Goal: Task Accomplishment & Management: Manage account settings

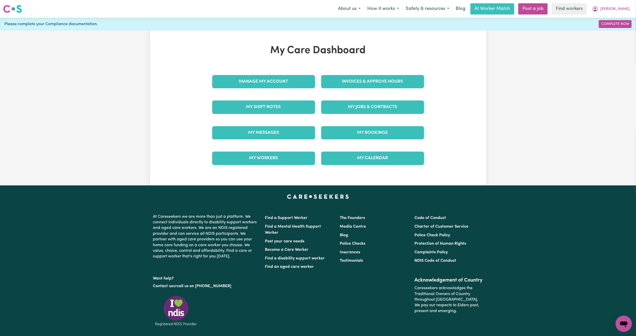
drag, startPoint x: 261, startPoint y: 125, endPoint x: 267, endPoint y: 142, distance: 18.8
click at [267, 142] on div "My Messages" at bounding box center [263, 132] width 109 height 25
click at [258, 132] on link "My Messages" at bounding box center [263, 132] width 103 height 13
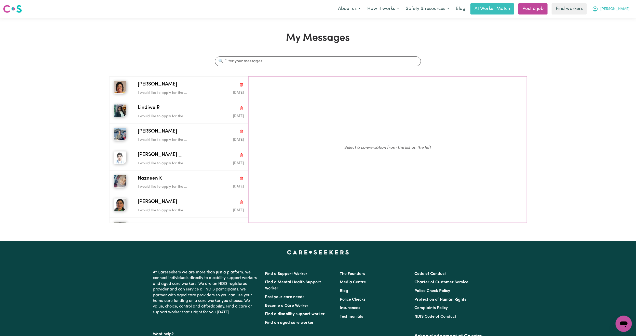
click at [619, 8] on span "[PERSON_NAME]" at bounding box center [614, 9] width 29 height 6
click at [617, 22] on link "My Dashboard" at bounding box center [612, 20] width 40 height 10
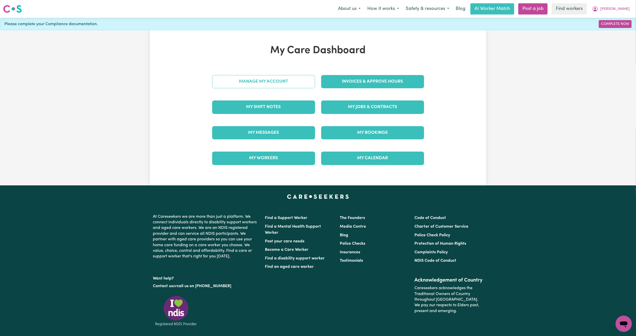
click at [284, 77] on link "Manage My Account" at bounding box center [263, 81] width 103 height 13
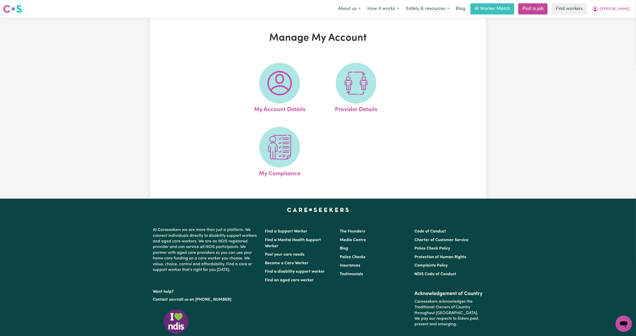
click at [284, 77] on img at bounding box center [279, 83] width 24 height 24
select select "text"
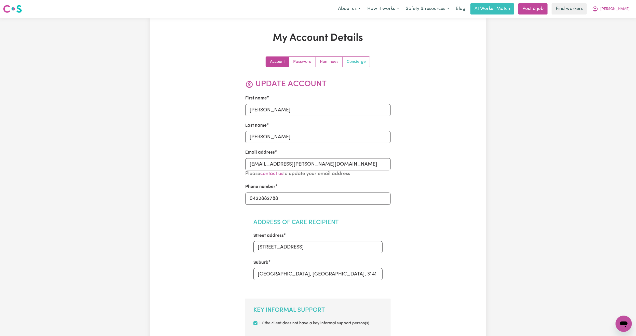
click at [352, 58] on link "Concierge" at bounding box center [355, 62] width 27 height 10
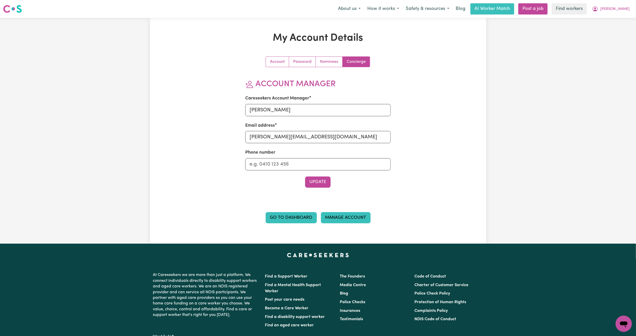
click at [352, 213] on link "Manage Account" at bounding box center [346, 217] width 50 height 11
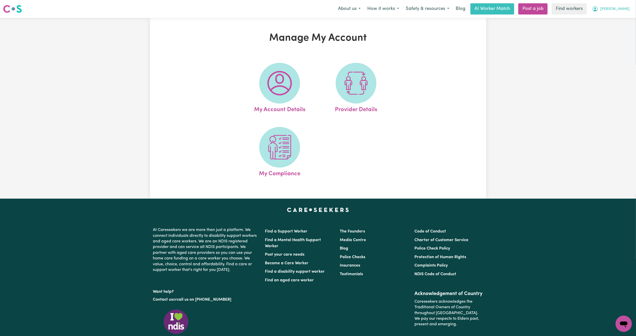
click at [618, 12] on span "[PERSON_NAME]" at bounding box center [614, 9] width 29 height 6
click at [609, 19] on link "My Dashboard" at bounding box center [612, 20] width 40 height 10
